Goal: Task Accomplishment & Management: Manage account settings

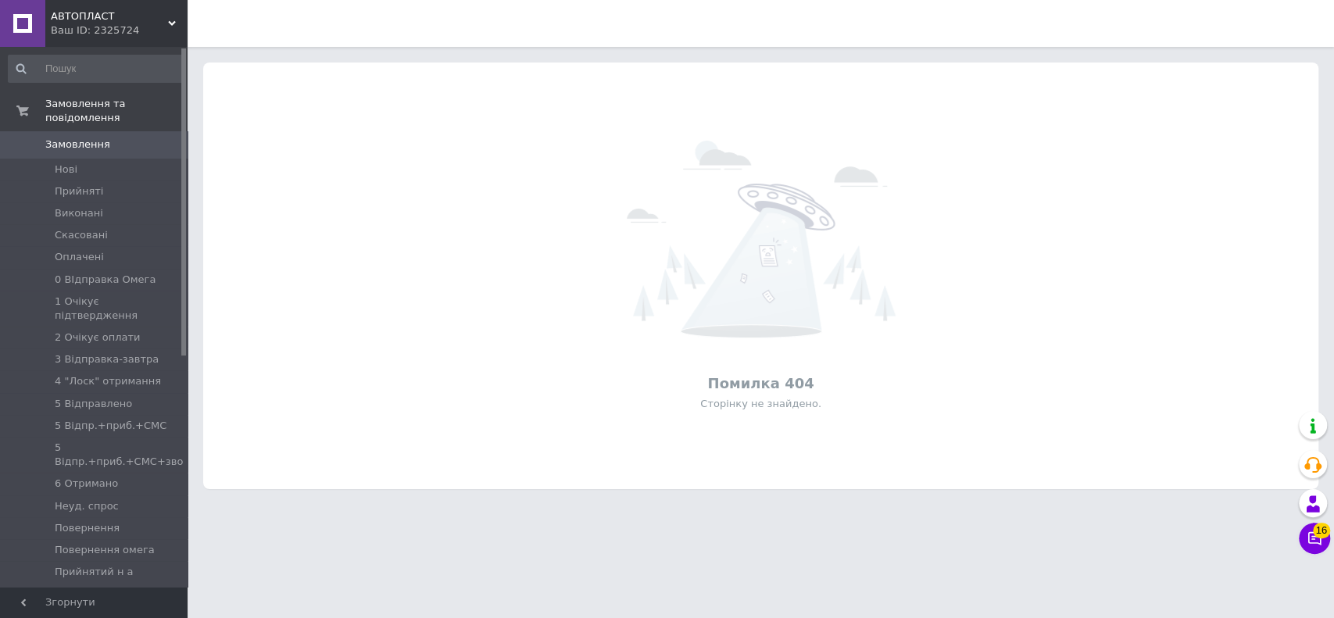
click at [110, 34] on div "АВТОПЛАСТ Ваш ID: 2325724" at bounding box center [116, 23] width 142 height 47
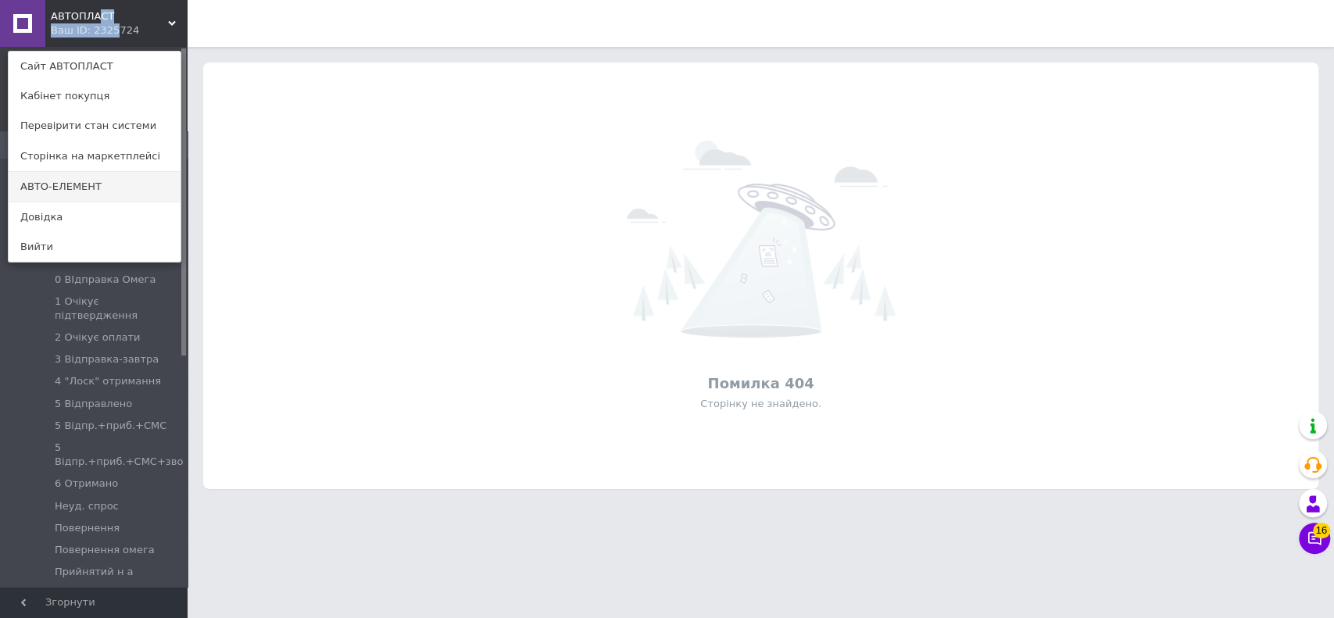
click at [82, 199] on link "АВТО-ЕЛЕМЕНТ" at bounding box center [95, 187] width 172 height 30
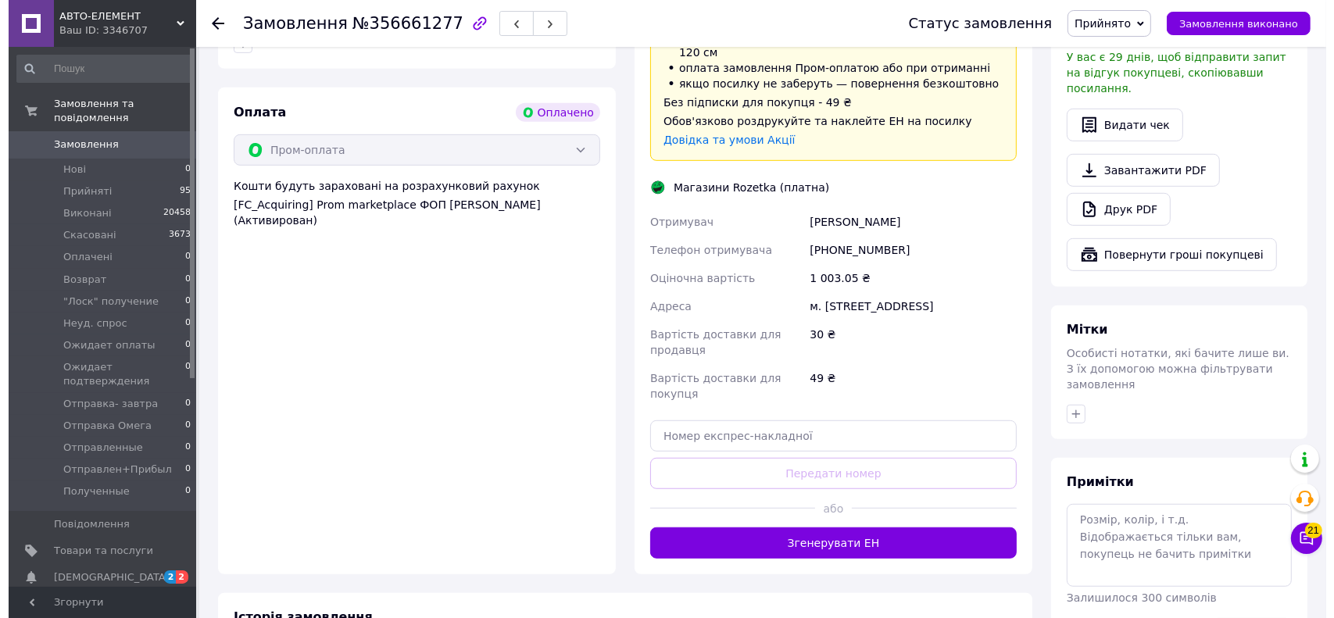
scroll to position [729, 0]
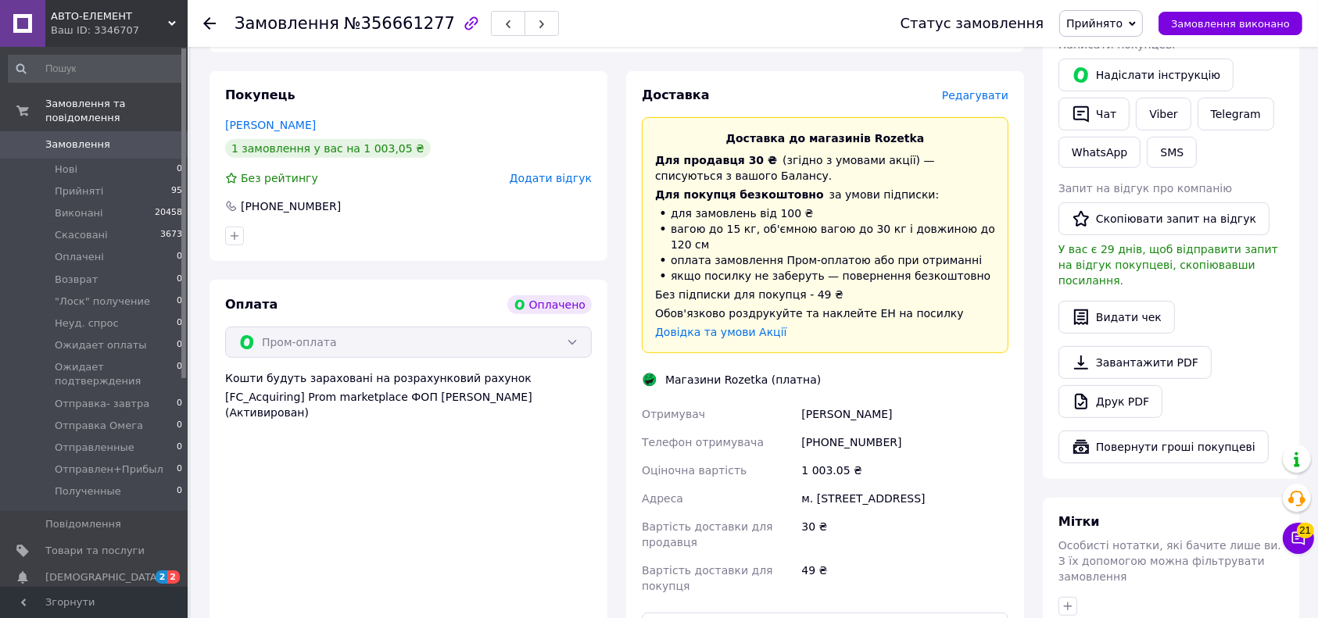
click at [978, 89] on span "Редагувати" at bounding box center [975, 95] width 66 height 13
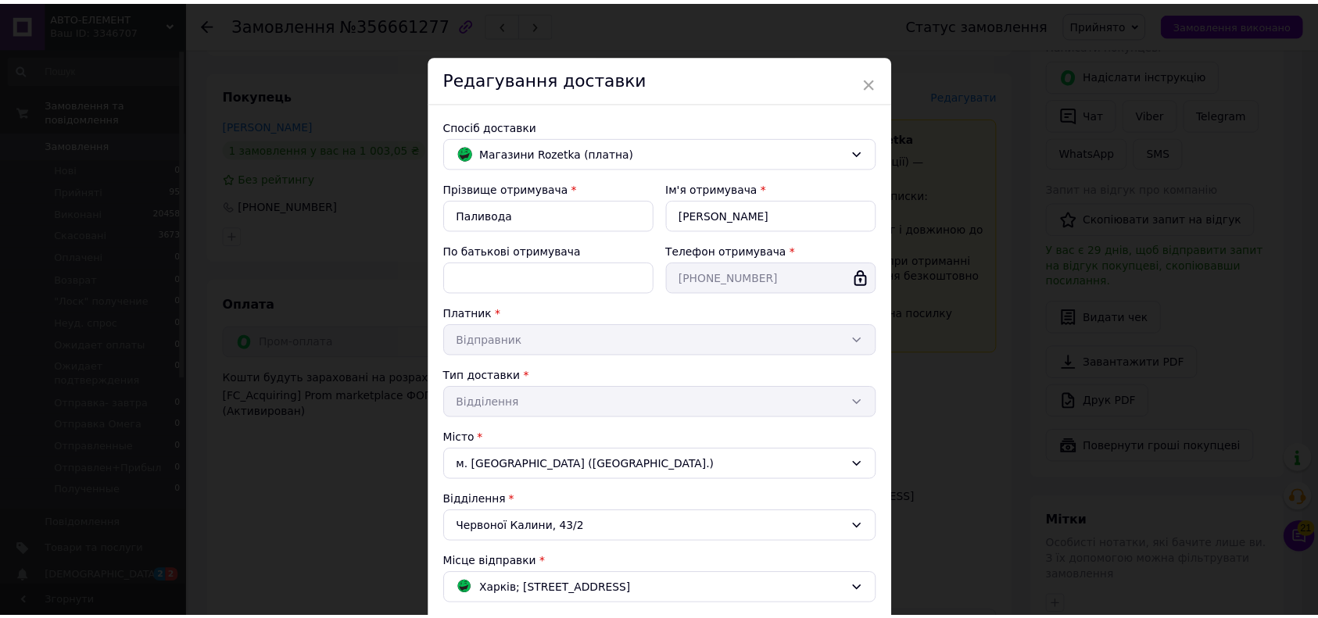
scroll to position [349, 0]
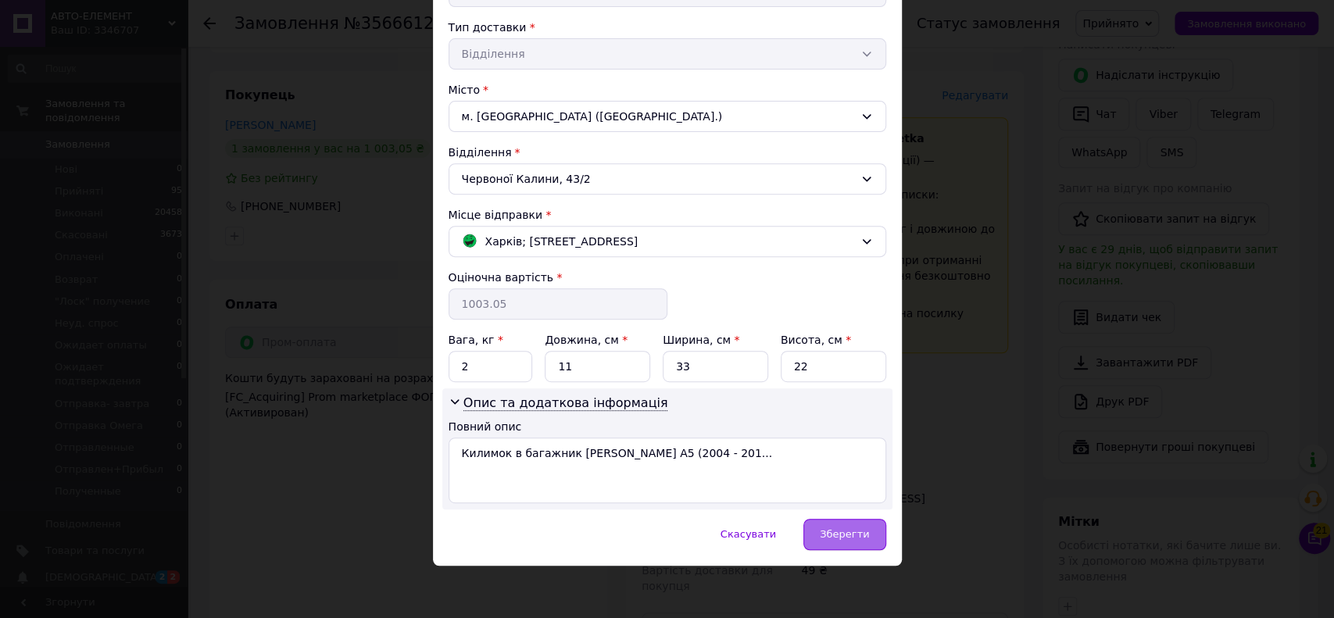
click at [843, 528] on span "Зберегти" at bounding box center [844, 534] width 49 height 12
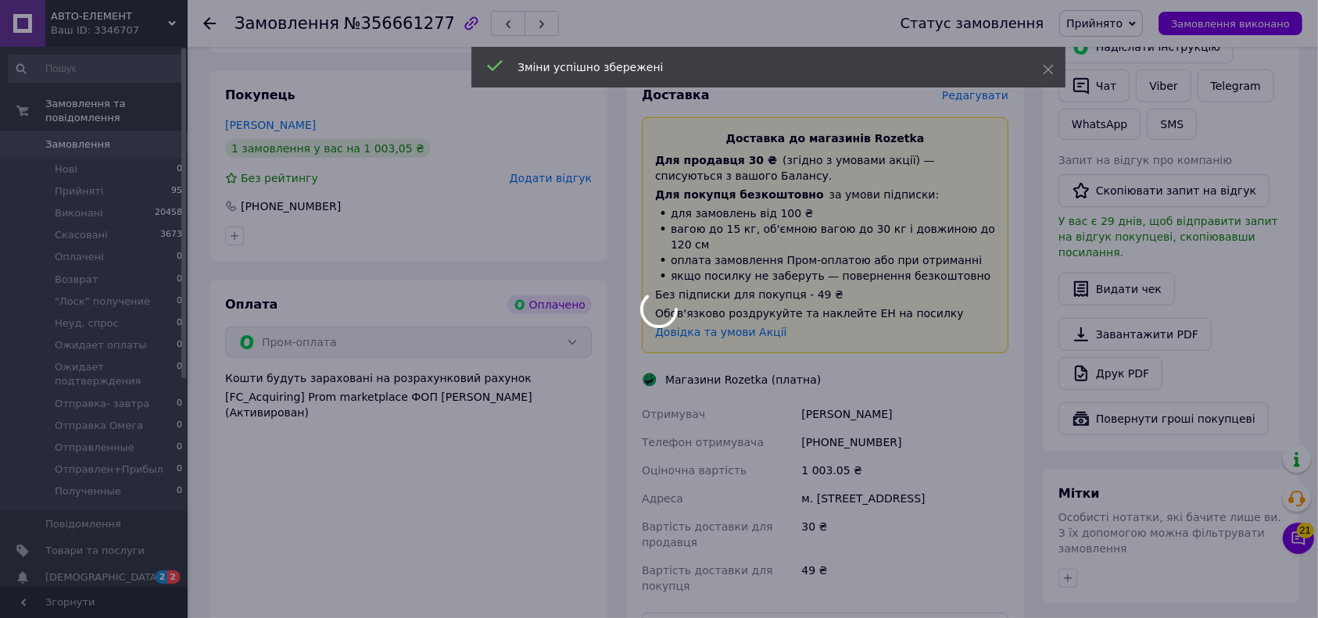
scroll to position [1088, 0]
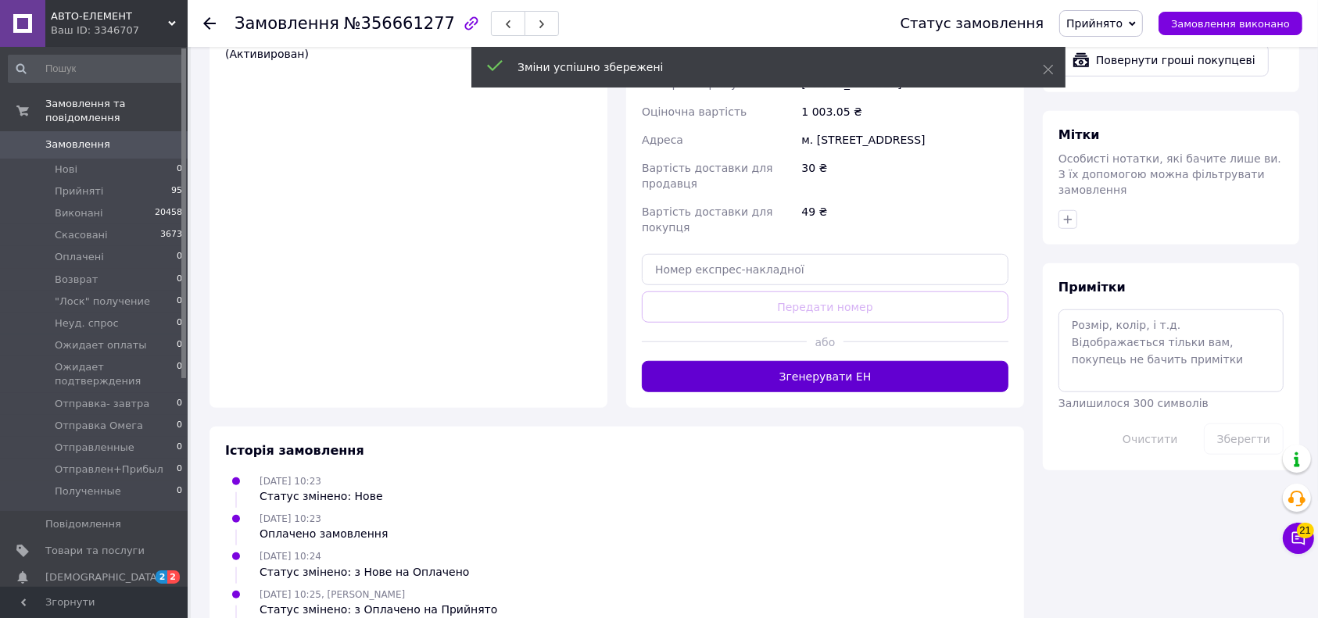
click at [740, 361] on button "Згенерувати ЕН" at bounding box center [825, 376] width 367 height 31
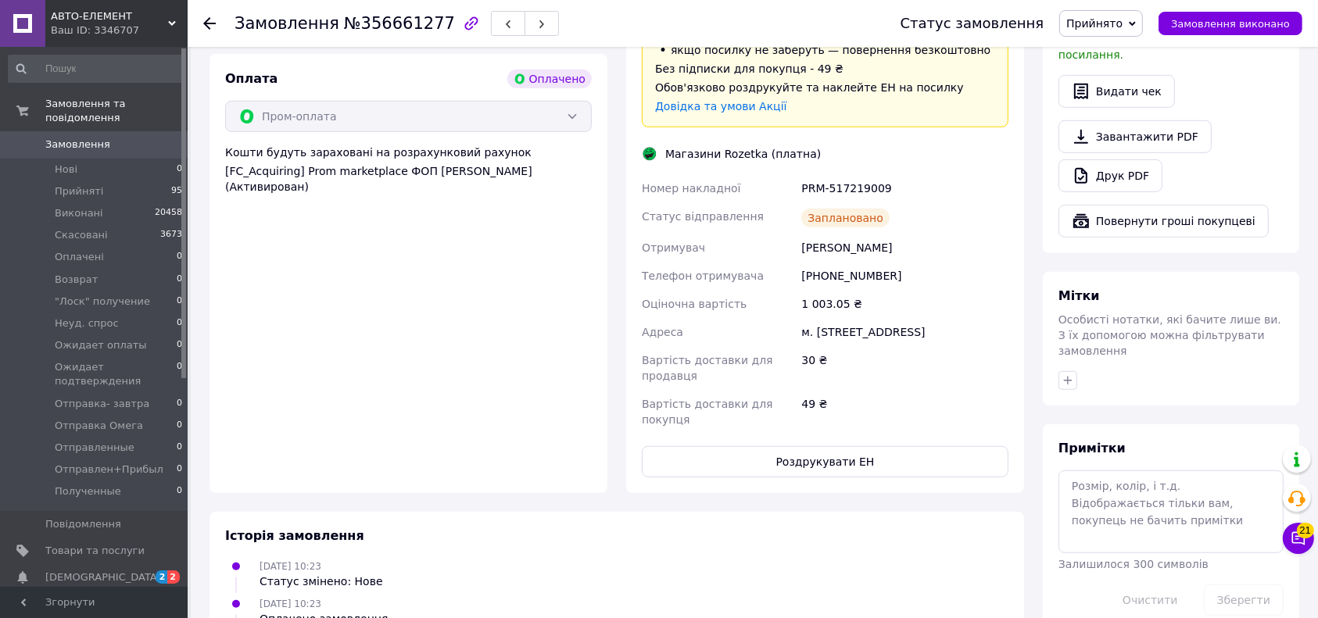
scroll to position [819, 0]
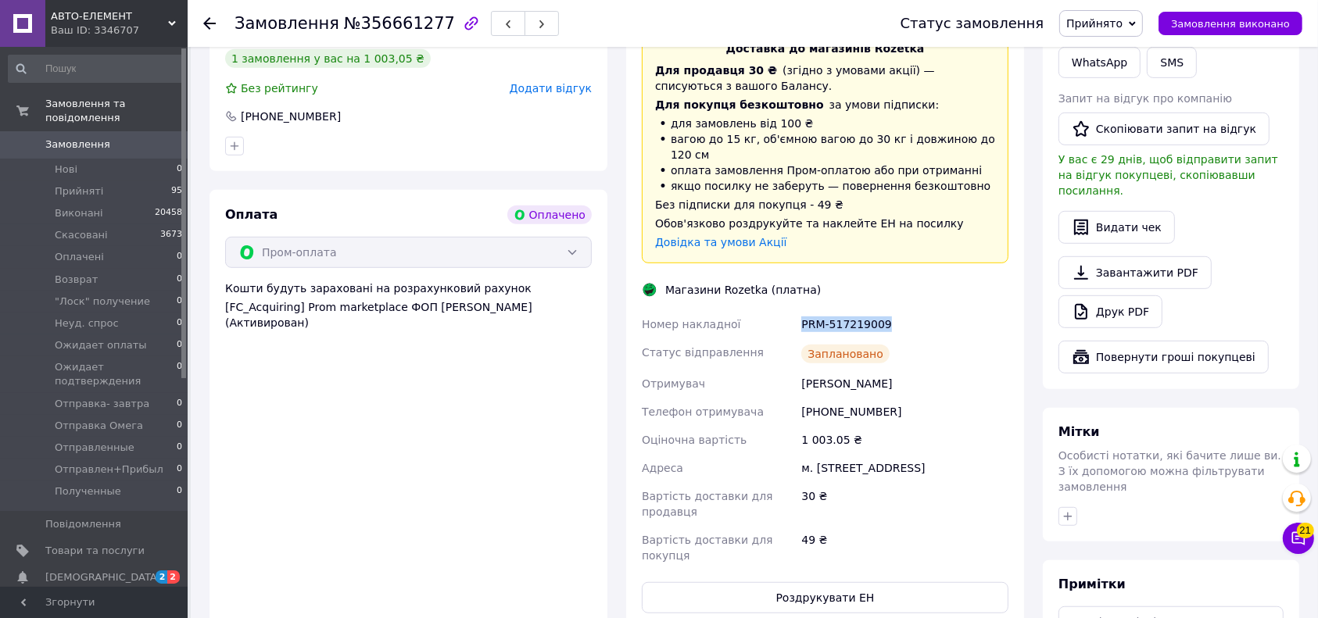
drag, startPoint x: 822, startPoint y: 278, endPoint x: 897, endPoint y: 281, distance: 75.1
click at [897, 310] on div "Номер накладної PRM-517219009 Статус відправлення Заплановано Отримувач Паливод…" at bounding box center [825, 440] width 373 height 260
copy div "Номер накладної PRM-517219009"
click at [1010, 370] on div "Паливода Олексій" at bounding box center [904, 384] width 213 height 28
